Goal: Task Accomplishment & Management: Manage account settings

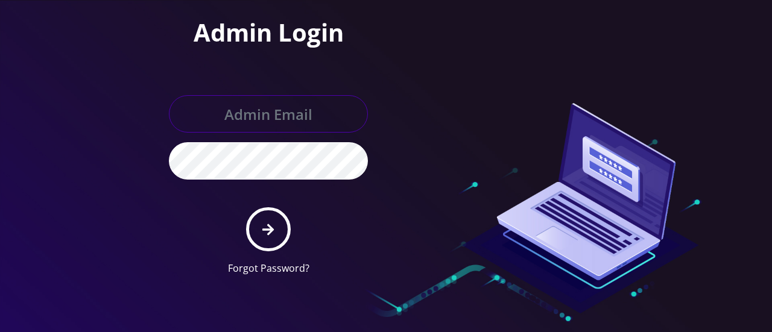
type input "gulraiz@gmail.com"
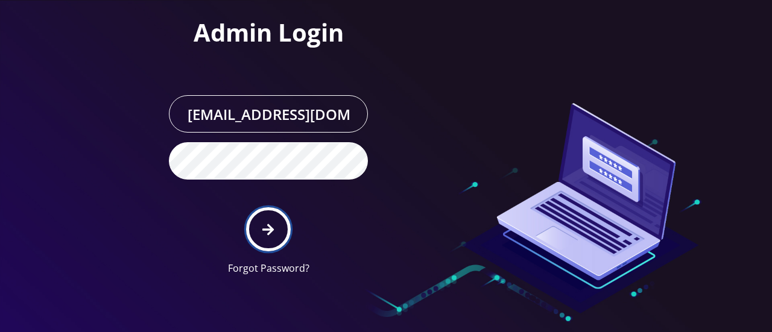
click at [273, 229] on icon "submit" at bounding box center [267, 229] width 11 height 11
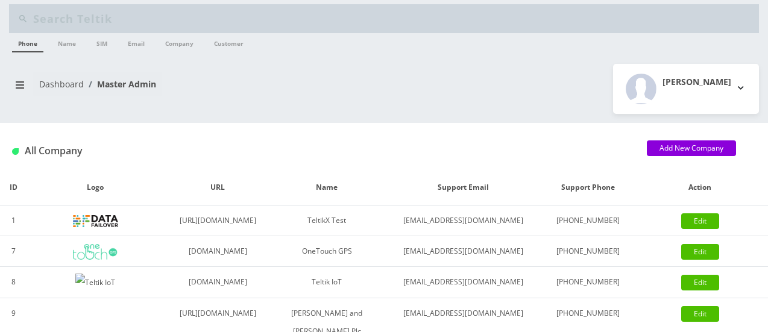
scroll to position [8, 0]
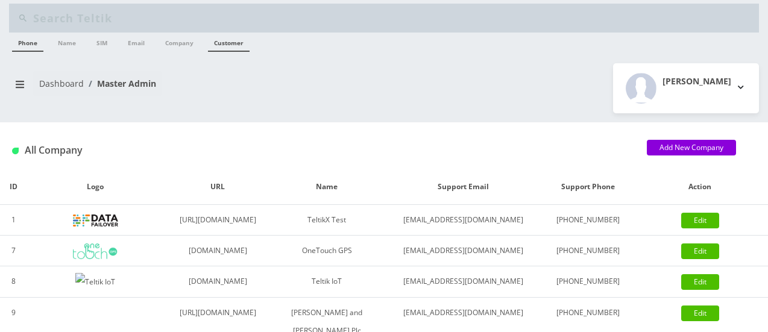
click at [223, 34] on link "Customer" at bounding box center [229, 42] width 42 height 19
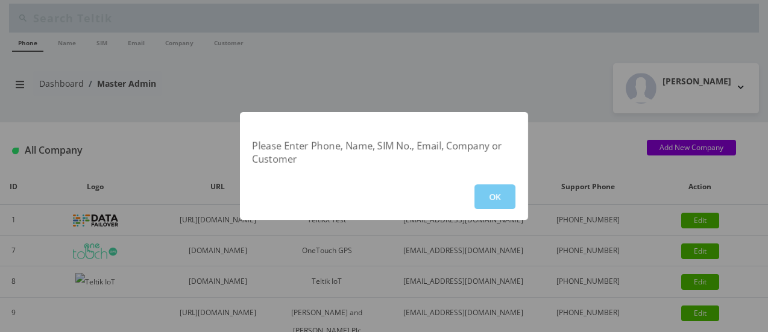
click at [493, 197] on button "OK" at bounding box center [495, 197] width 41 height 25
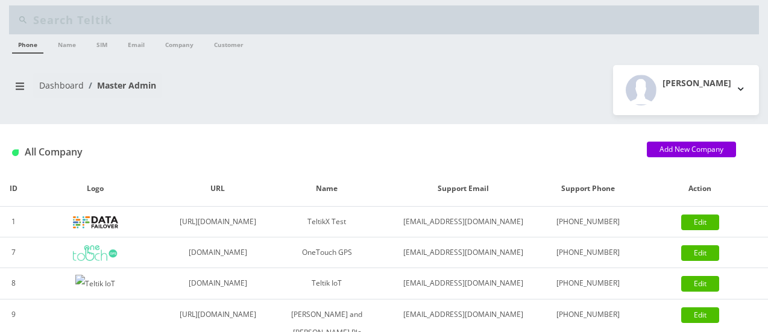
scroll to position [0, 0]
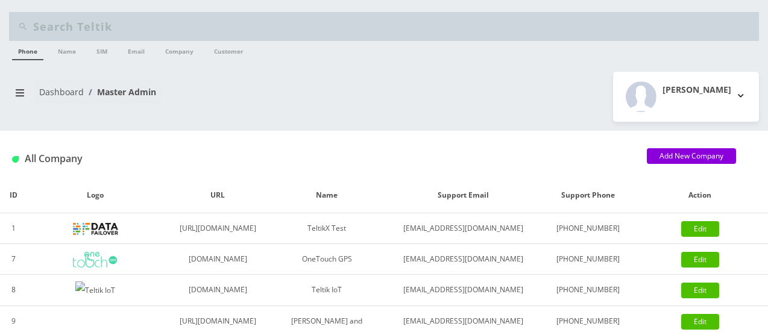
drag, startPoint x: 568, startPoint y: 117, endPoint x: 331, endPoint y: 30, distance: 252.6
click at [331, 30] on input "text" at bounding box center [394, 26] width 723 height 23
type input "[EMAIL_ADDRESS][DOMAIN_NAME]"
click at [293, 29] on input "[EMAIL_ADDRESS][DOMAIN_NAME]" at bounding box center [394, 26] width 723 height 23
click at [16, 95] on icon "breadcrumb" at bounding box center [20, 92] width 8 height 7
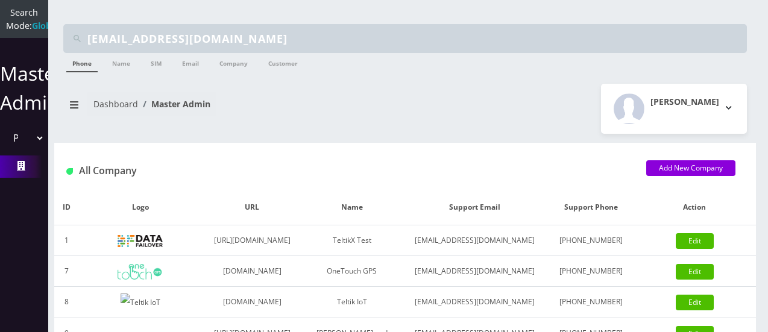
click at [34, 150] on select "Please select a Company TeltikX Test OneTouch GPS Teltik IoT Hale and Serrano P…" at bounding box center [24, 138] width 41 height 23
select select "1"
click at [4, 139] on select "Please select a Company TeltikX Test OneTouch GPS Teltik IoT Hale and Serrano P…" at bounding box center [24, 138] width 41 height 23
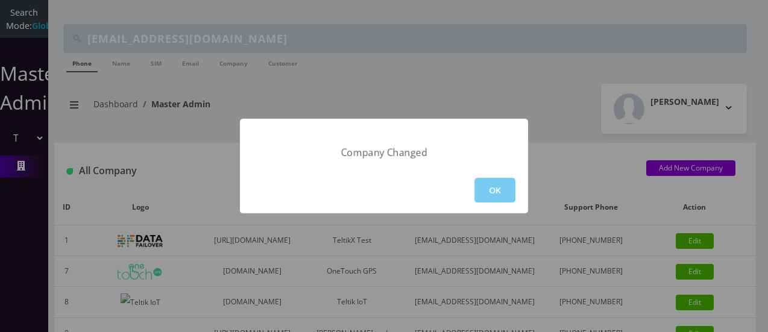
click at [491, 197] on button "OK" at bounding box center [495, 190] width 41 height 25
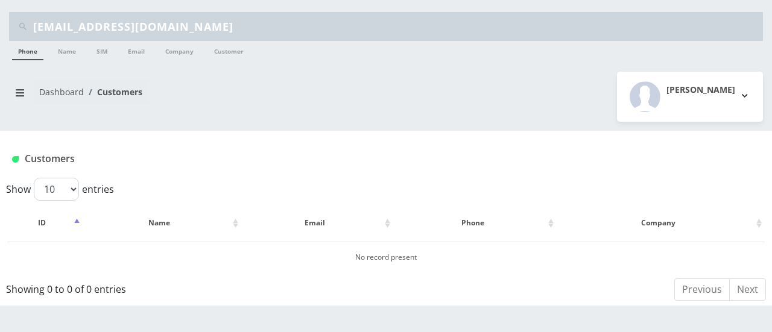
click at [291, 28] on input "[EMAIL_ADDRESS][DOMAIN_NAME]" at bounding box center [396, 26] width 727 height 23
type input "m"
click at [235, 52] on link "Customer" at bounding box center [229, 50] width 42 height 19
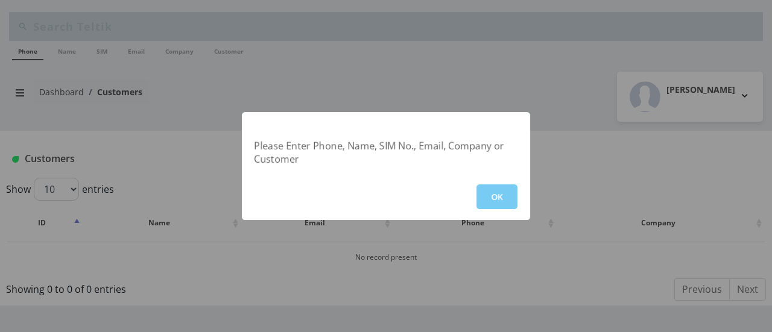
click at [495, 195] on button "OK" at bounding box center [496, 197] width 41 height 25
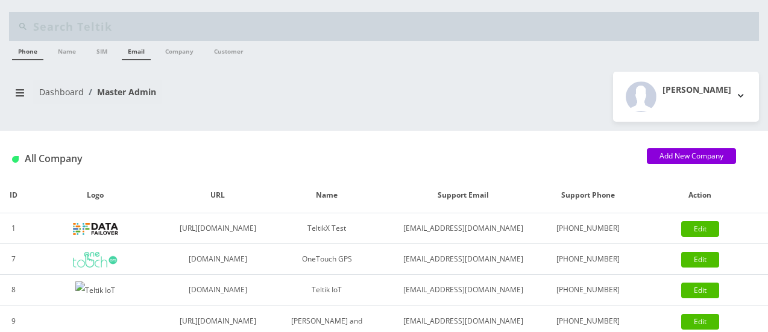
click at [142, 49] on link "Email" at bounding box center [136, 50] width 29 height 19
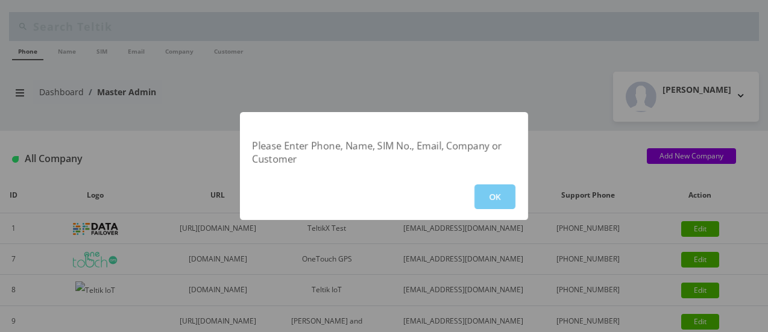
click at [506, 199] on button "OK" at bounding box center [495, 197] width 41 height 25
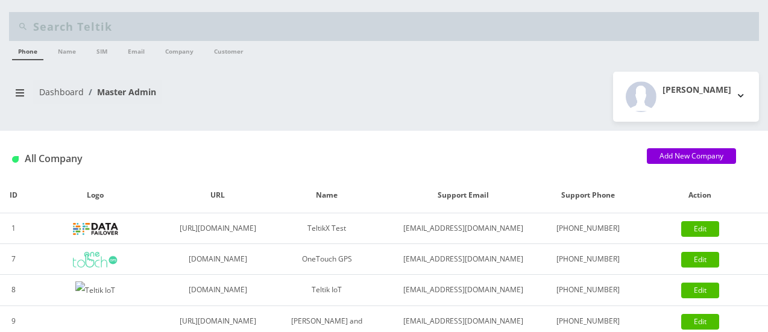
click at [240, 31] on input "text" at bounding box center [394, 26] width 723 height 23
type input "[EMAIL_ADDRESS][DOMAIN_NAME]"
click at [136, 54] on link "Email" at bounding box center [136, 50] width 29 height 19
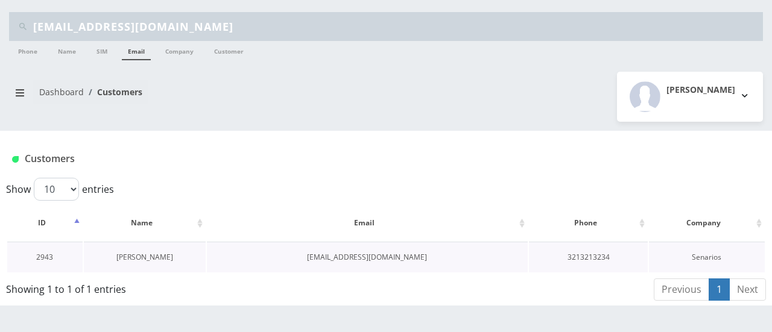
click at [156, 257] on link "[PERSON_NAME]" at bounding box center [144, 257] width 57 height 10
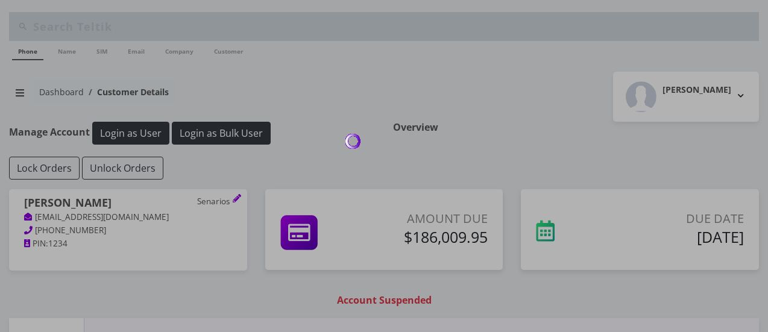
type input "[EMAIL_ADDRESS][DOMAIN_NAME]"
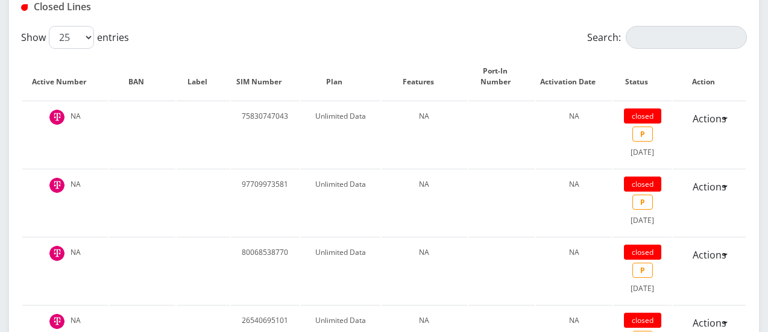
scroll to position [607, 0]
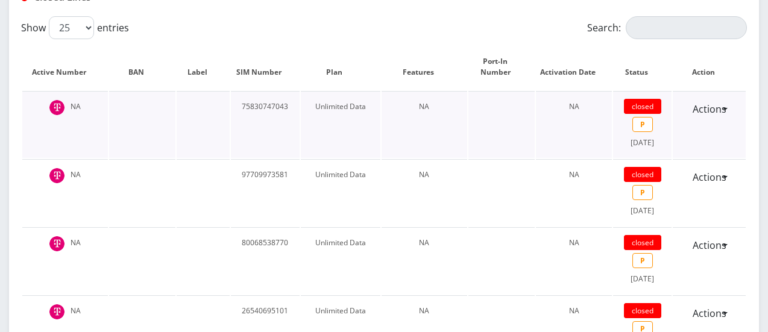
drag, startPoint x: 458, startPoint y: 130, endPoint x: 459, endPoint y: 155, distance: 25.4
click at [458, 130] on td "NA" at bounding box center [425, 124] width 86 height 67
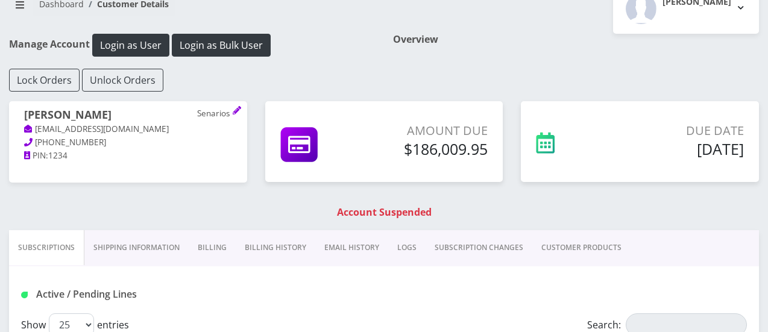
scroll to position [90, 0]
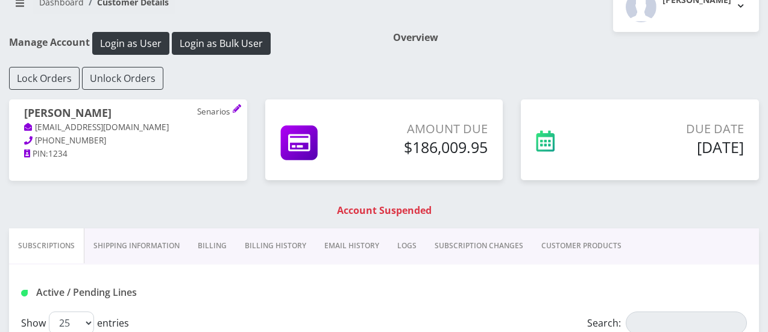
click at [216, 241] on link "Billing" at bounding box center [212, 246] width 47 height 35
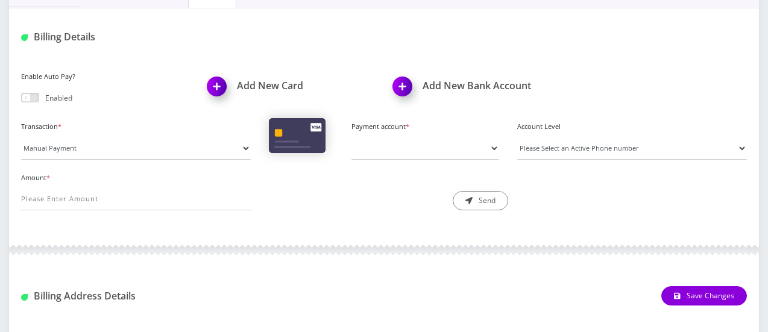
scroll to position [328, 0]
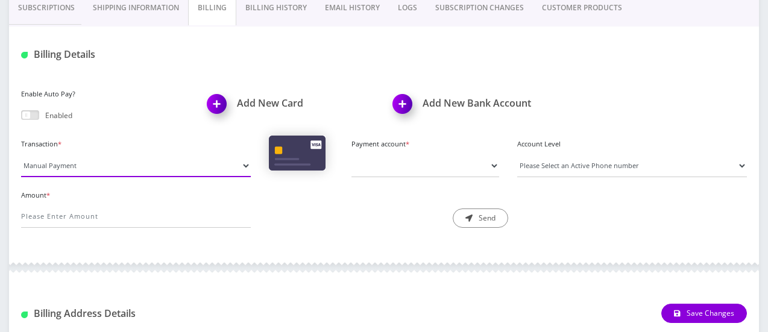
click at [244, 162] on select "Manual Payment Custom Charge Manual Credit Custom Invoice" at bounding box center [136, 165] width 230 height 23
select select "Manual Credit"
click at [21, 154] on select "Manual Payment Custom Charge Manual Credit Custom Invoice" at bounding box center [136, 165] width 230 height 23
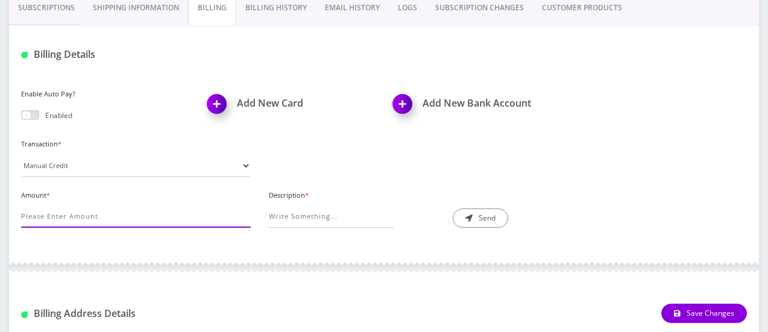
click at [110, 210] on input "Amount *" at bounding box center [136, 216] width 230 height 23
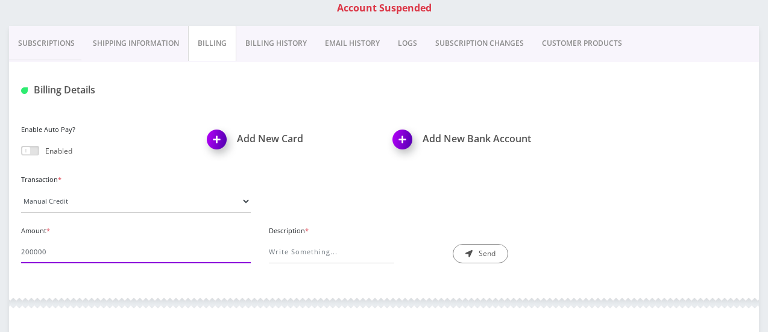
scroll to position [293, 0]
type input "200000"
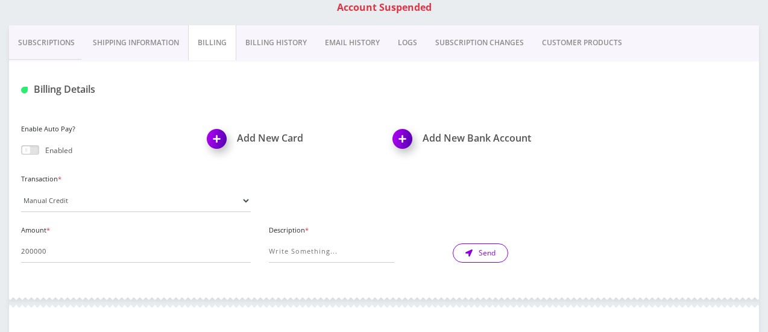
click at [482, 252] on button "Send" at bounding box center [480, 253] width 55 height 19
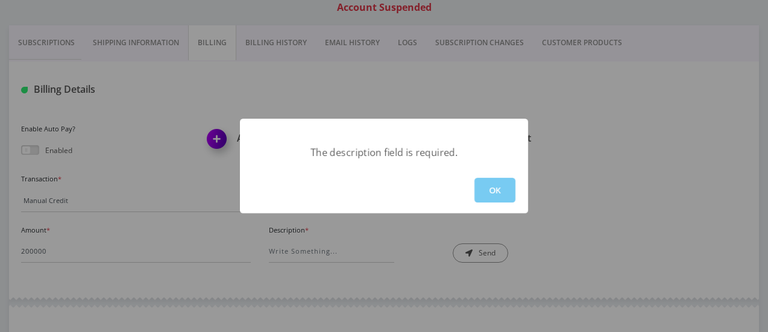
click at [493, 189] on button "OK" at bounding box center [495, 190] width 41 height 25
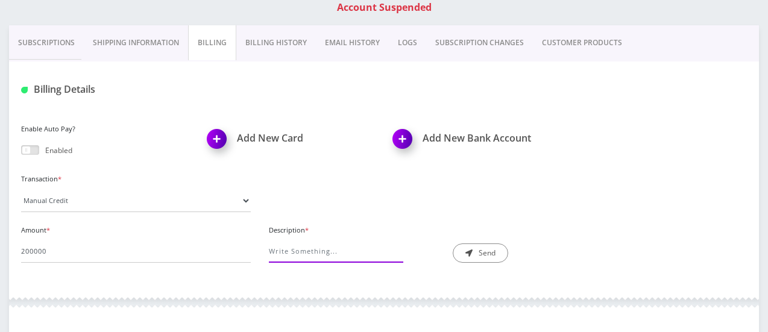
click at [307, 248] on input "Description *" at bounding box center [331, 251] width 125 height 23
type input "credit"
click at [491, 253] on button "Send" at bounding box center [480, 253] width 55 height 19
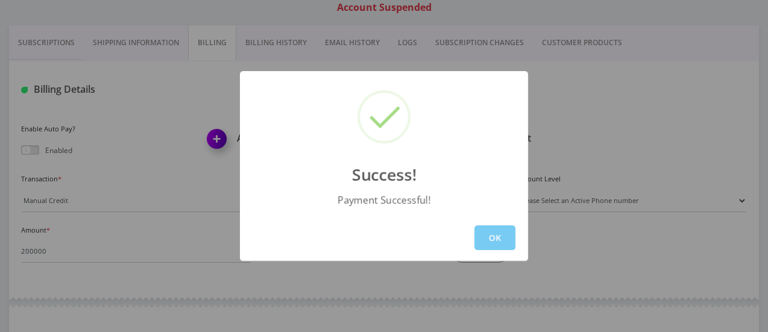
click at [501, 237] on button "OK" at bounding box center [495, 238] width 41 height 25
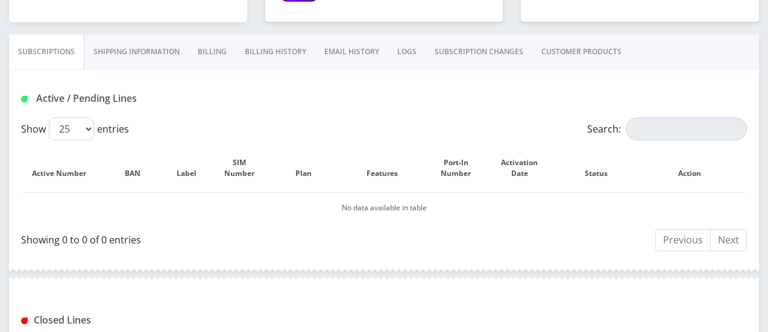
scroll to position [247, 0]
click at [221, 51] on link "Billing" at bounding box center [212, 53] width 47 height 35
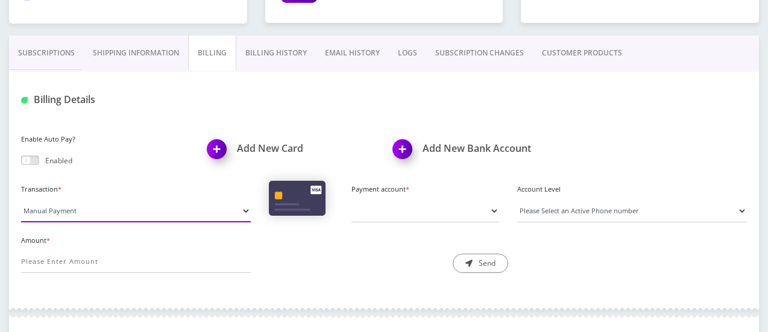
click at [242, 209] on select "Manual Payment Custom Charge Manual Credit Custom Invoice" at bounding box center [136, 211] width 230 height 23
click at [332, 262] on div "Description * Send" at bounding box center [384, 253] width 248 height 42
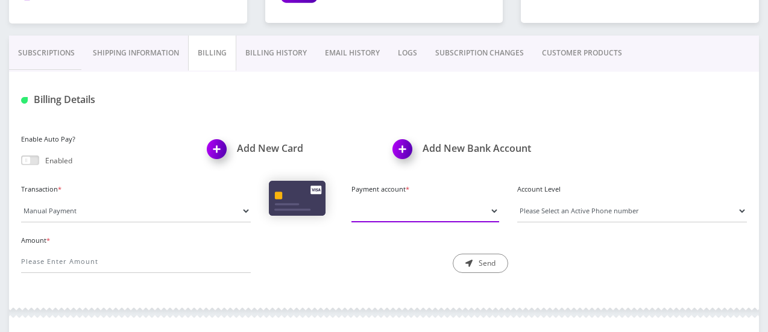
click at [491, 210] on select "Payment account *" at bounding box center [425, 211] width 147 height 23
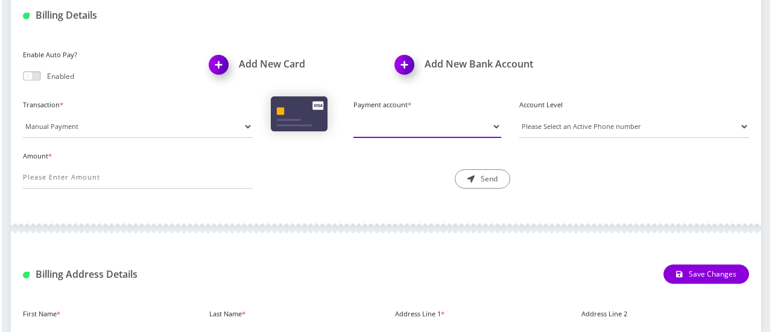
scroll to position [333, 0]
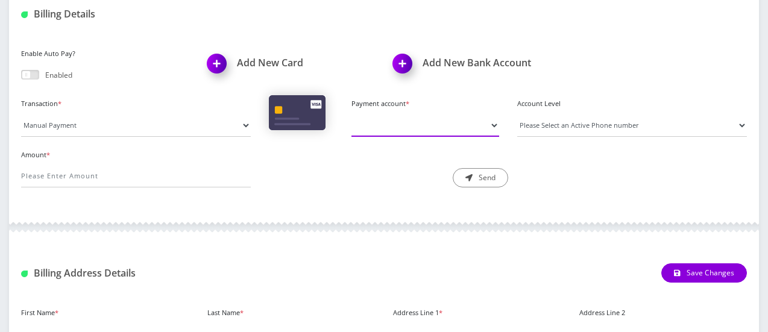
click at [497, 125] on select "Payment account *" at bounding box center [425, 125] width 147 height 23
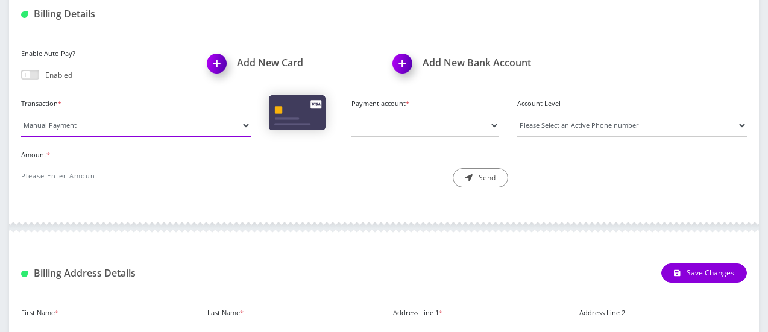
click at [246, 124] on select "Manual Payment Custom Charge Manual Credit Custom Invoice" at bounding box center [136, 125] width 230 height 23
click at [21, 114] on select "Manual Payment Custom Charge Manual Credit Custom Invoice" at bounding box center [136, 125] width 230 height 23
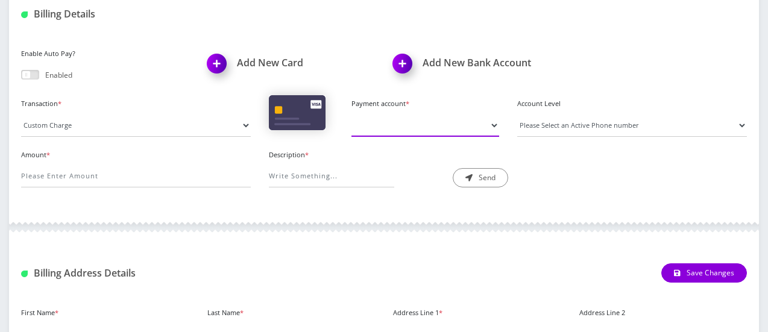
click at [493, 127] on select "Payment account *" at bounding box center [425, 125] width 147 height 23
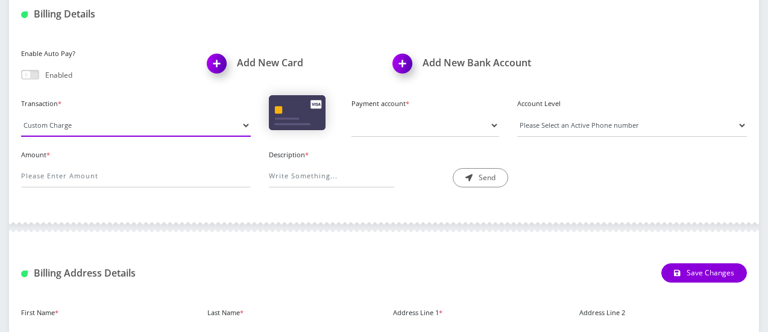
click at [244, 126] on select "Manual Payment Custom Charge Manual Credit Custom Invoice" at bounding box center [136, 125] width 230 height 23
click at [21, 114] on select "Manual Payment Custom Charge Manual Credit Custom Invoice" at bounding box center [136, 125] width 230 height 23
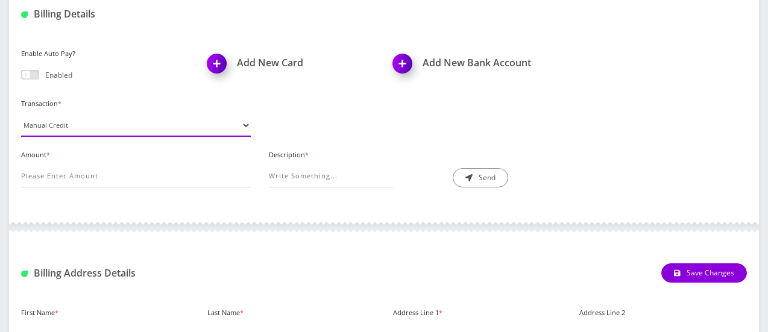
click at [247, 122] on select "Manual Payment Custom Charge Manual Credit Custom Invoice" at bounding box center [136, 125] width 230 height 23
select select "Manual Payment"
click at [21, 114] on select "Manual Payment Custom Charge Manual Credit Custom Invoice" at bounding box center [136, 125] width 230 height 23
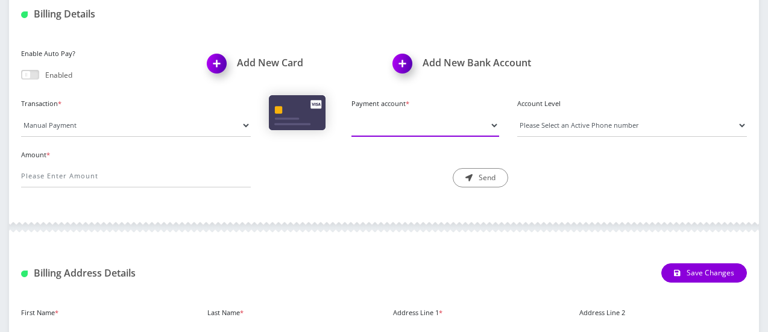
click at [492, 122] on select "Payment account *" at bounding box center [425, 125] width 147 height 23
click at [552, 127] on select "Please Select an Active Phone number" at bounding box center [632, 125] width 230 height 23
click at [493, 125] on select "Payment account *" at bounding box center [425, 125] width 147 height 23
click at [221, 60] on img at bounding box center [219, 68] width 36 height 36
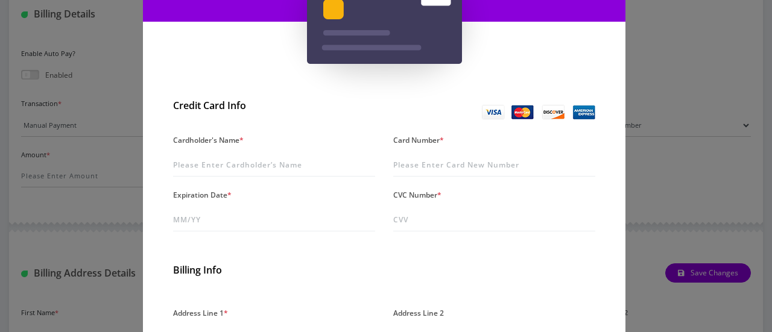
scroll to position [154, 0]
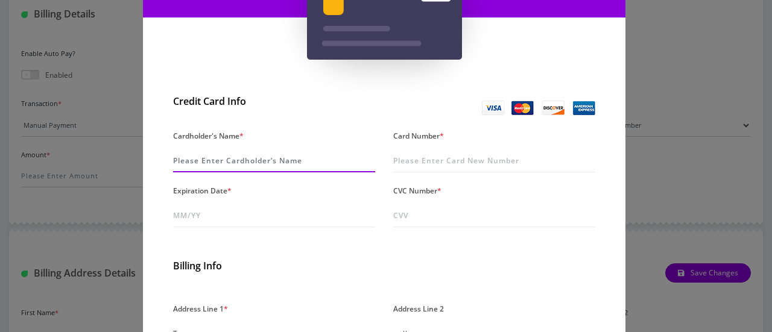
click at [276, 158] on input "Cardholder's Name *" at bounding box center [274, 161] width 202 height 23
type input "Afnan"
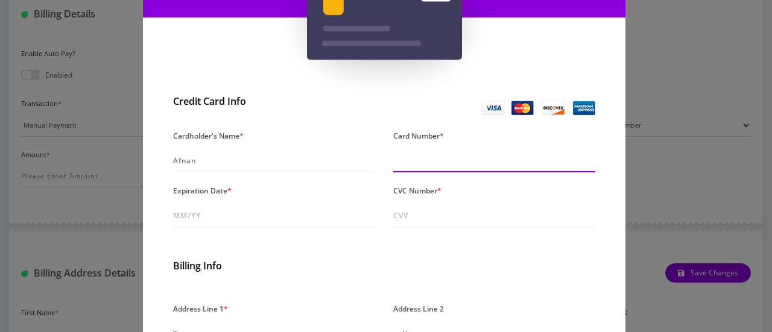
click at [488, 166] on input "Card Number *" at bounding box center [494, 161] width 202 height 23
type input "[CREDIT_CARD_NUMBER] 424"
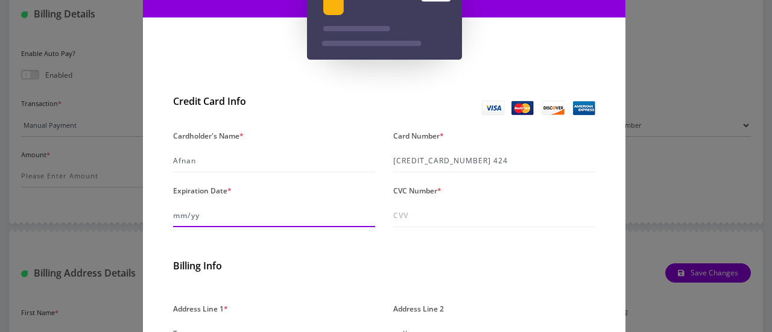
click at [271, 219] on input "Expiration Date *" at bounding box center [274, 215] width 202 height 23
type input "09/30"
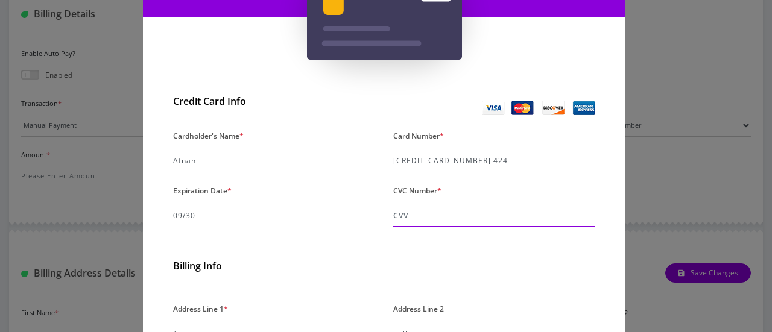
click at [435, 217] on input "CVC Number *" at bounding box center [494, 215] width 202 height 23
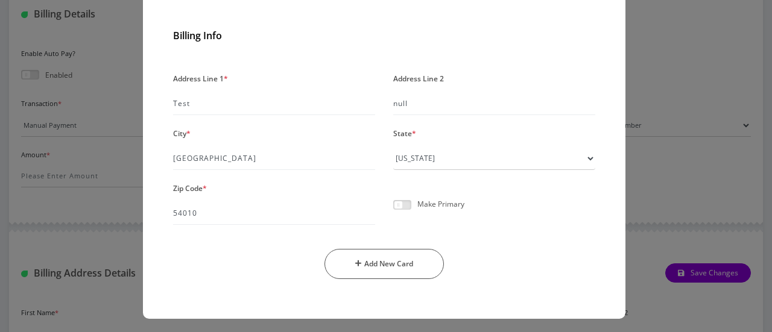
scroll to position [387, 0]
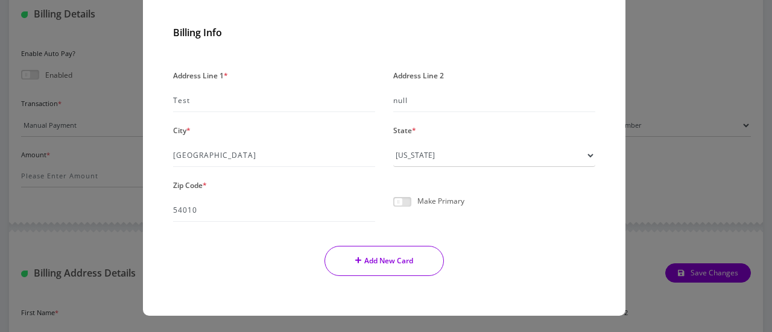
type input "1234"
click at [391, 261] on button "Add New Card" at bounding box center [384, 261] width 120 height 30
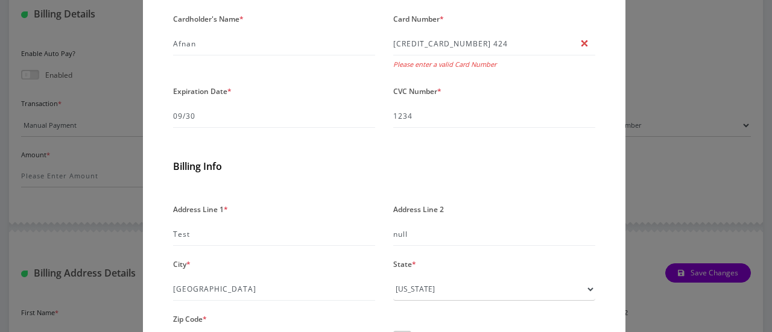
scroll to position [270, 0]
click at [507, 49] on input "[CREDIT_CARD_NUMBER] 424" at bounding box center [494, 44] width 202 height 23
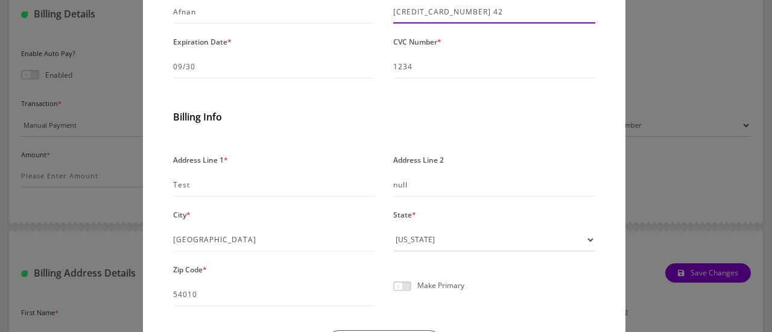
scroll to position [387, 0]
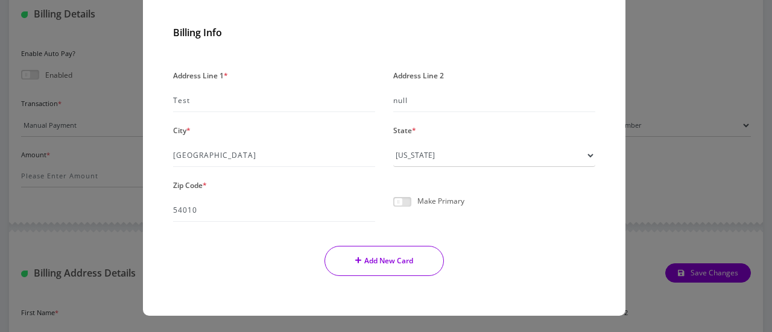
click at [376, 259] on button "Add New Card" at bounding box center [384, 261] width 120 height 30
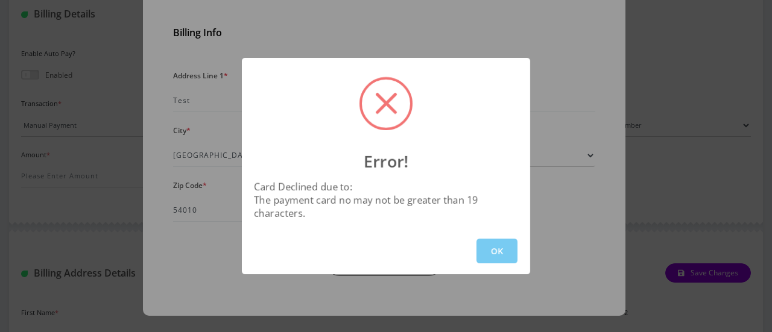
click at [490, 249] on button "OK" at bounding box center [496, 251] width 41 height 25
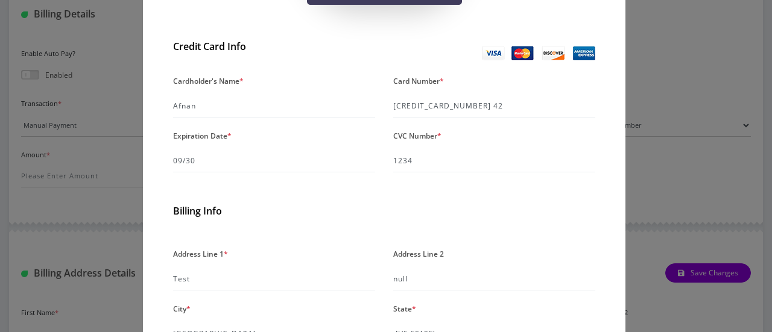
scroll to position [207, 0]
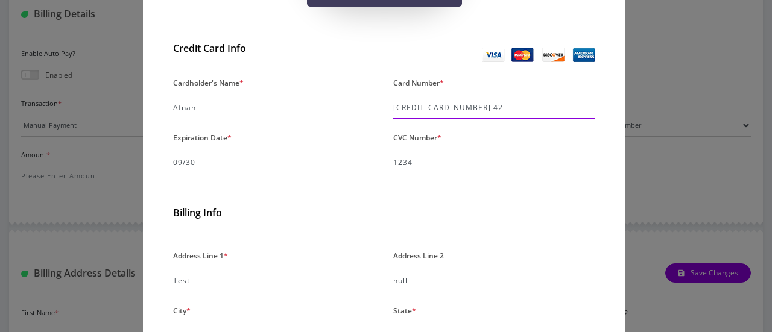
click at [493, 110] on input "[CREDIT_CARD_NUMBER] 42" at bounding box center [494, 107] width 202 height 23
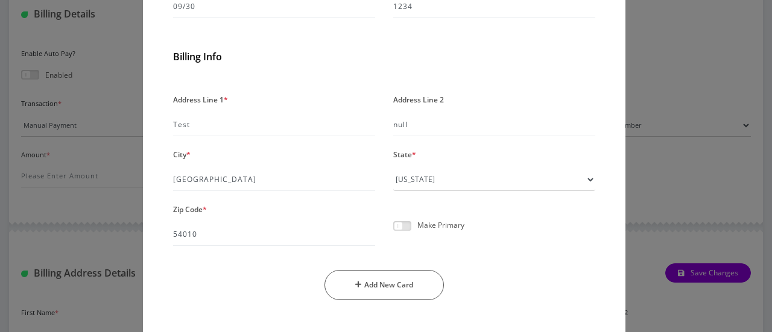
scroll to position [387, 0]
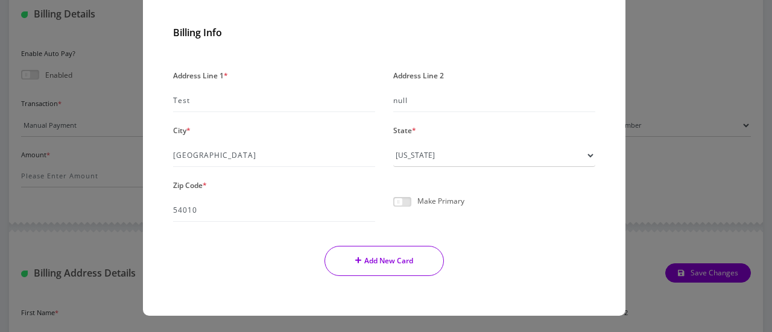
click at [381, 257] on button "Add New Card" at bounding box center [384, 261] width 120 height 30
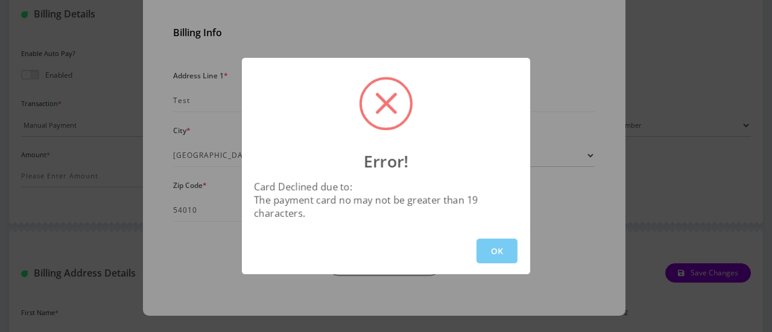
click at [496, 253] on button "OK" at bounding box center [496, 251] width 41 height 25
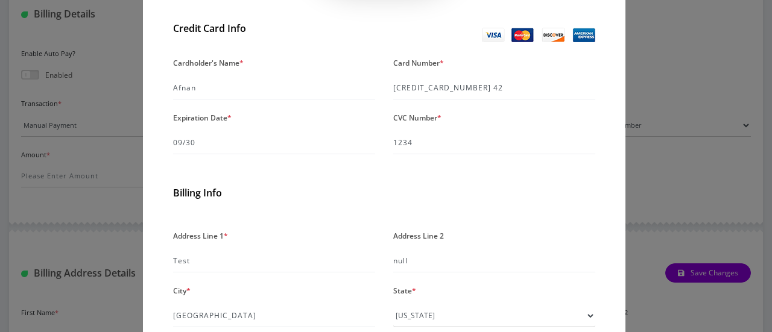
scroll to position [204, 0]
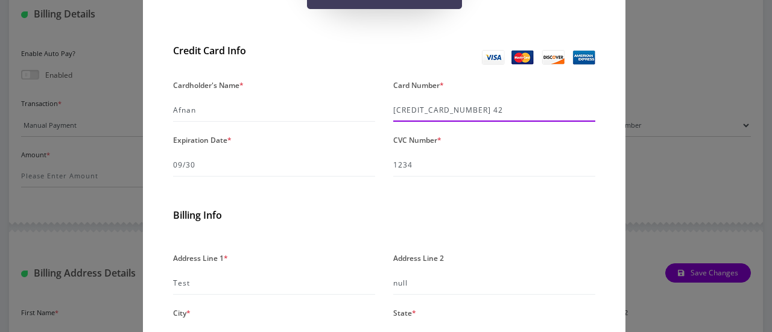
click at [496, 107] on input "[CREDIT_CARD_NUMBER] 42" at bounding box center [494, 110] width 202 height 23
type input "4242 4242 4242 424"
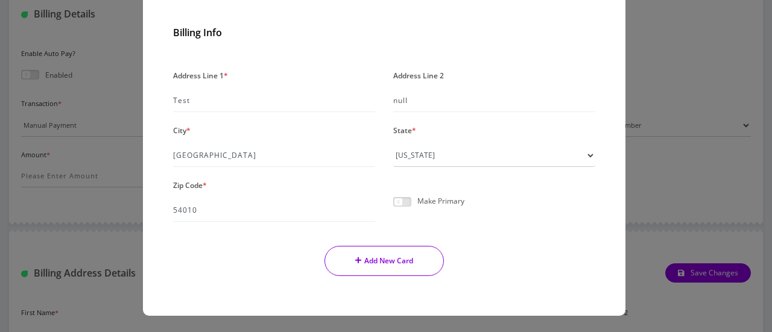
click at [388, 266] on button "Add New Card" at bounding box center [384, 261] width 120 height 30
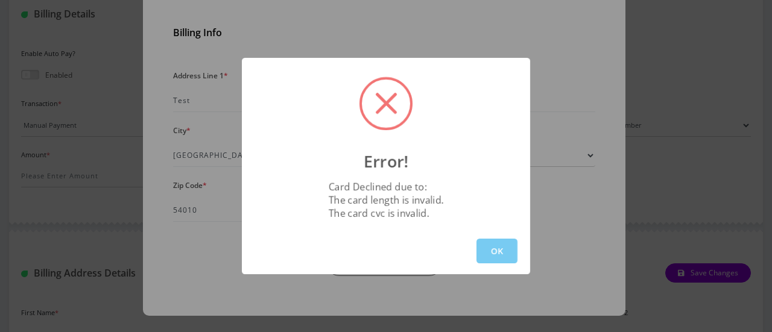
click at [487, 256] on button "OK" at bounding box center [496, 251] width 41 height 25
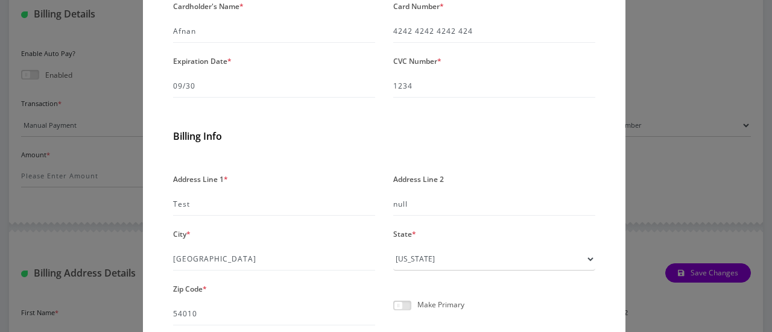
scroll to position [282, 0]
click at [423, 89] on input "1234" at bounding box center [494, 88] width 202 height 23
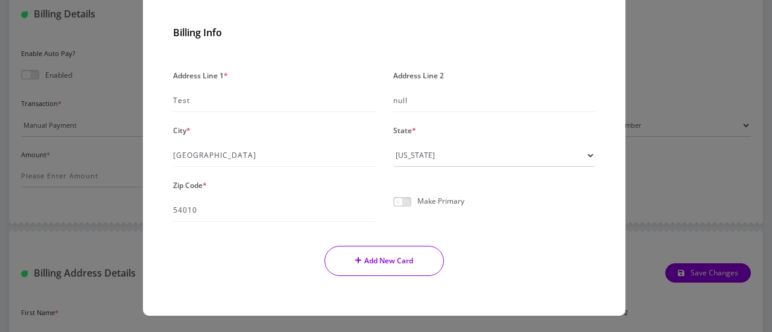
type input "123"
click at [365, 262] on button "Add New Card" at bounding box center [384, 261] width 120 height 30
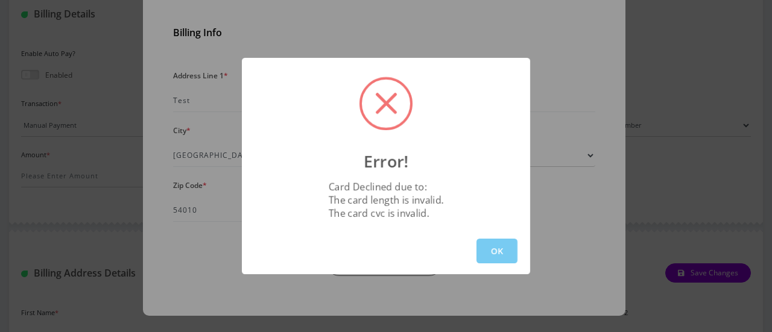
click at [502, 257] on button "OK" at bounding box center [496, 251] width 41 height 25
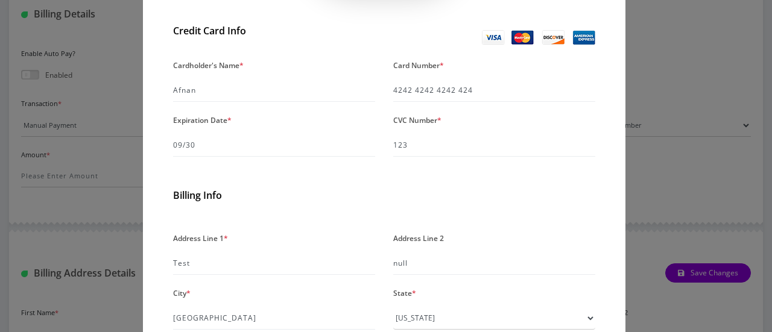
scroll to position [204, 0]
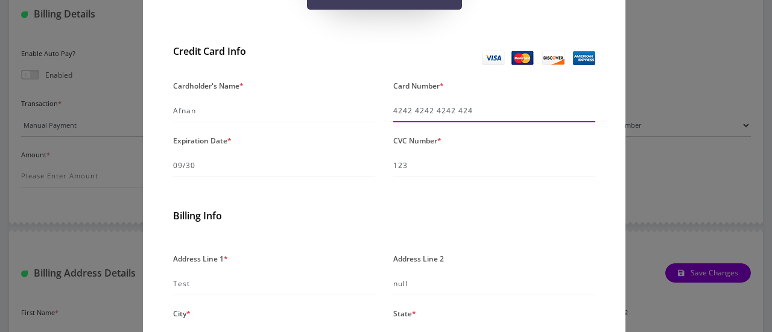
click at [499, 109] on input "4242 4242 4242 424" at bounding box center [494, 110] width 202 height 23
click at [455, 112] on input "4242 4242 4244 24" at bounding box center [494, 110] width 202 height 23
click at [446, 112] on input "4242 4242 4244 24" at bounding box center [494, 110] width 202 height 23
click at [451, 113] on input "4242 4242 4244 24" at bounding box center [494, 110] width 202 height 23
type input "[CREDIT_CARD_NUMBER]"
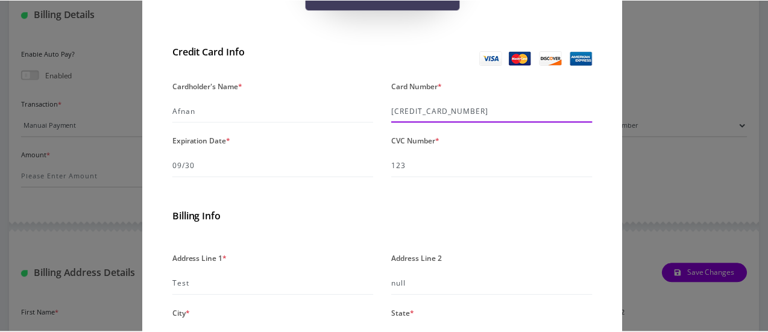
scroll to position [387, 0]
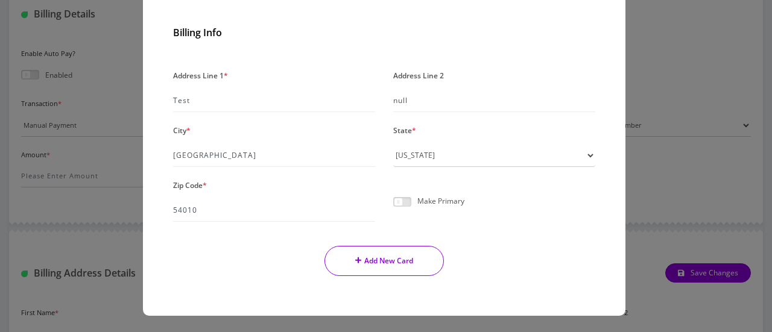
click at [420, 256] on button "Add New Card" at bounding box center [384, 261] width 120 height 30
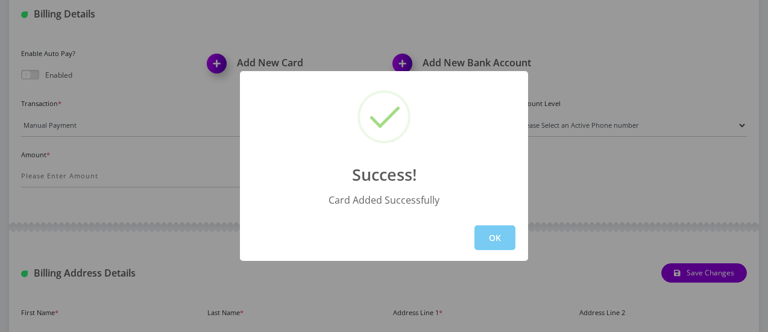
click at [499, 244] on button "OK" at bounding box center [495, 238] width 41 height 25
